Goal: Information Seeking & Learning: Learn about a topic

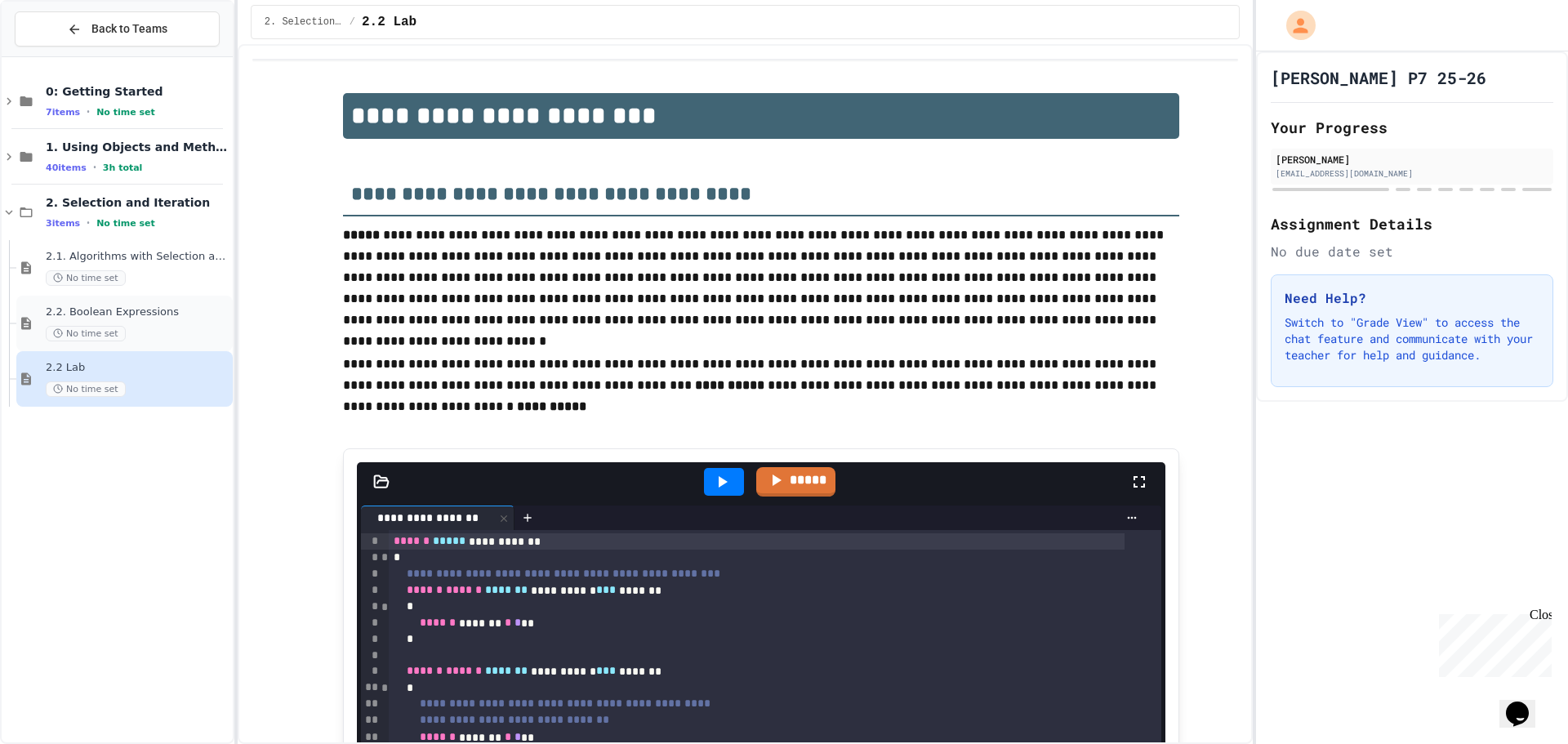
click at [147, 308] on span "2.2. Boolean Expressions" at bounding box center [138, 313] width 184 height 14
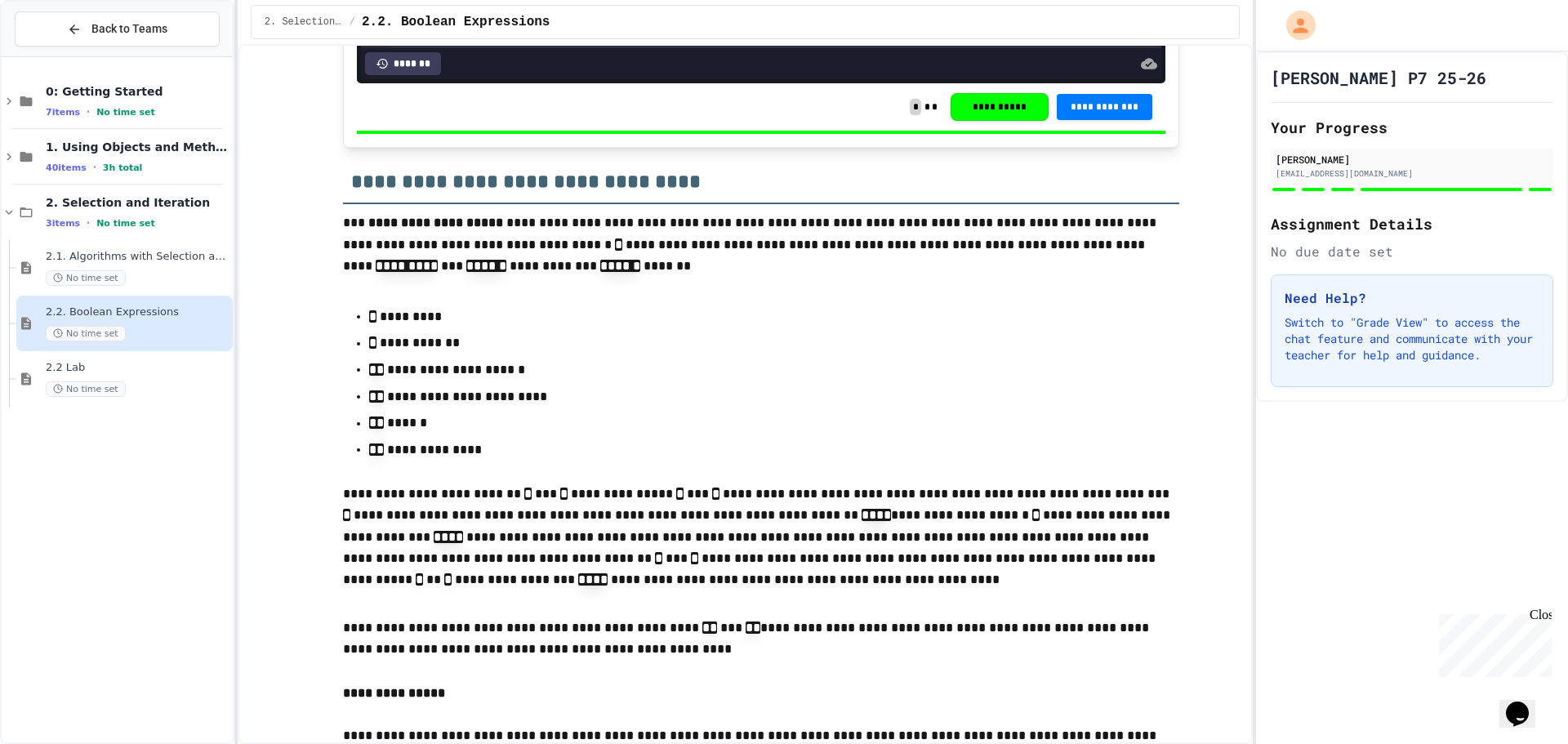
scroll to position [2939, 0]
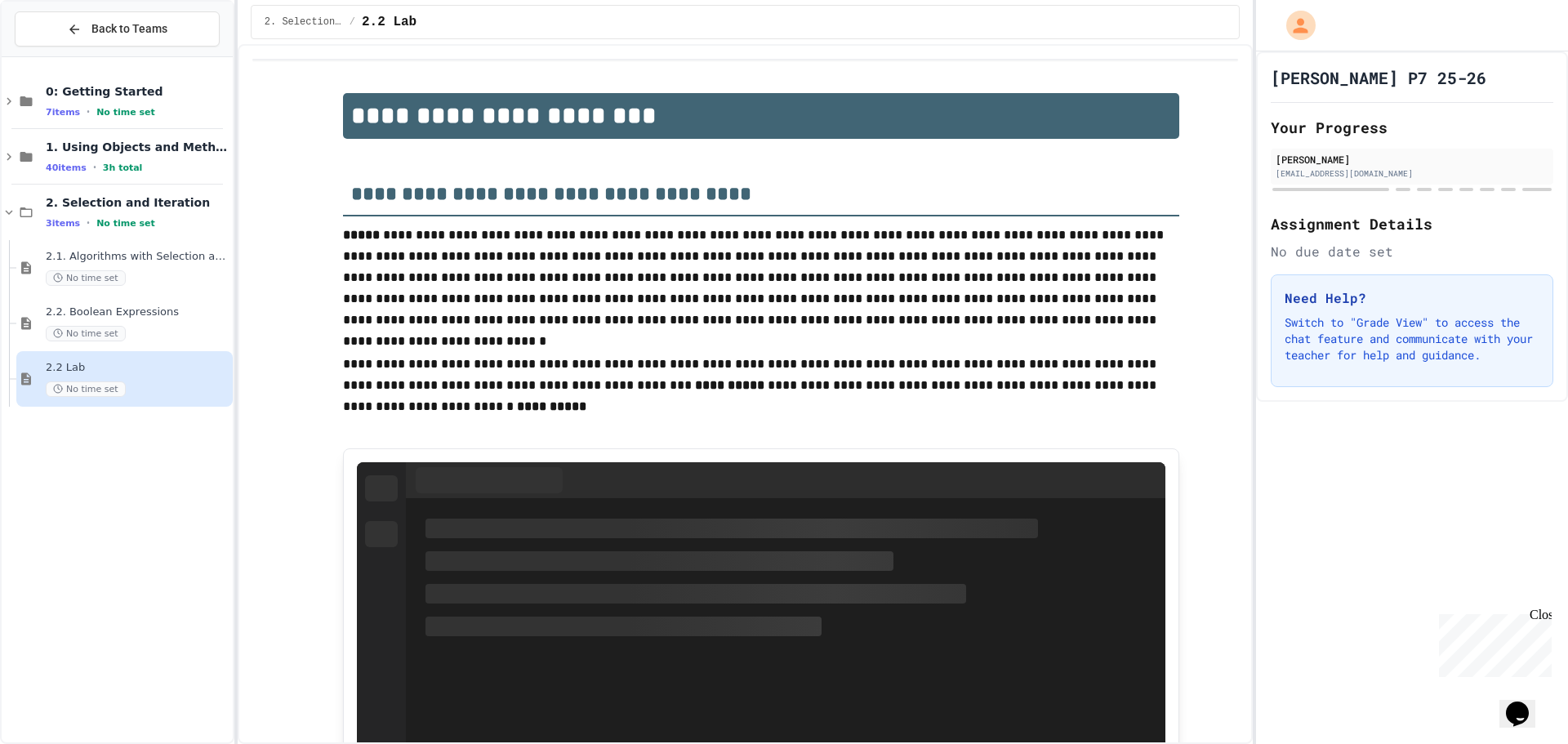
drag, startPoint x: 716, startPoint y: 283, endPoint x: 676, endPoint y: 274, distance: 41.0
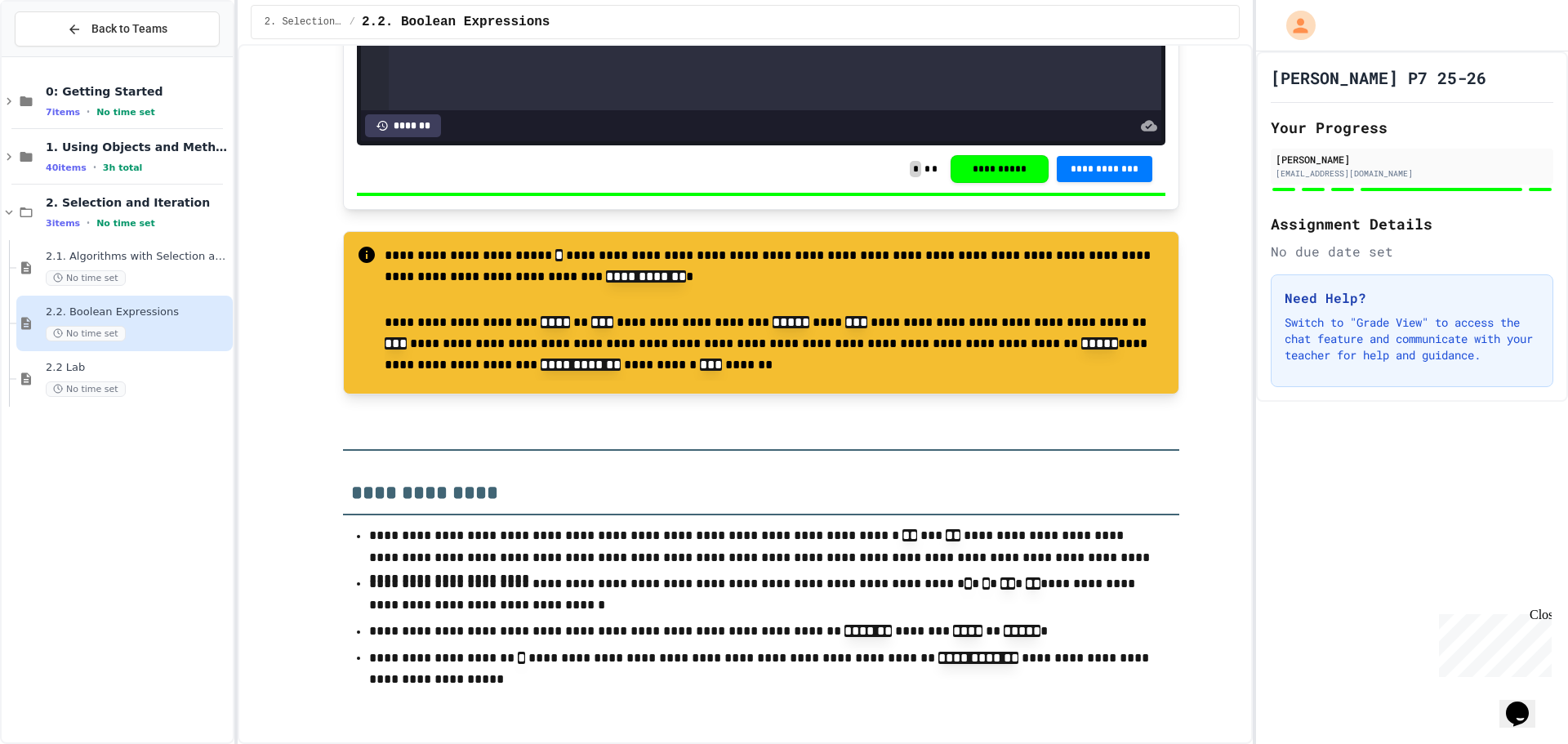
scroll to position [6533, 0]
